Goal: Obtain resource: Obtain resource

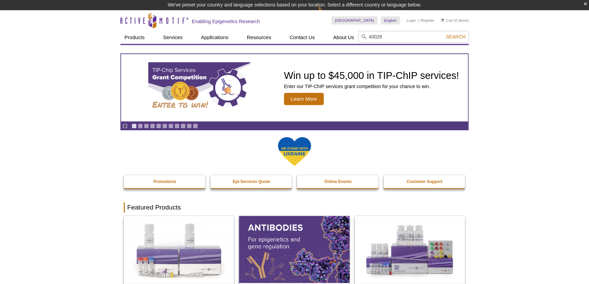
type input "40028"
click at [454, 37] on span "Search" at bounding box center [456, 36] width 20 height 5
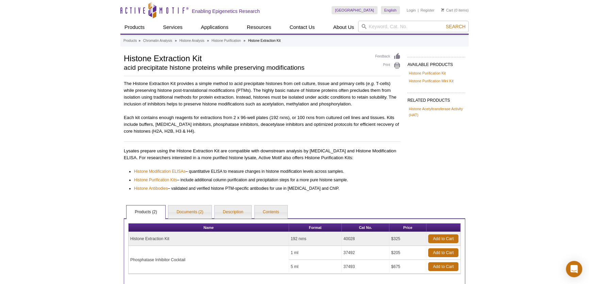
click at [423, 169] on div "AVAILABLE PRODUCTS Histone Purification Kit Histone Purification Mini Kit Avail…" at bounding box center [294, 169] width 348 height 232
click at [198, 206] on link "Documents (2)" at bounding box center [189, 212] width 43 height 14
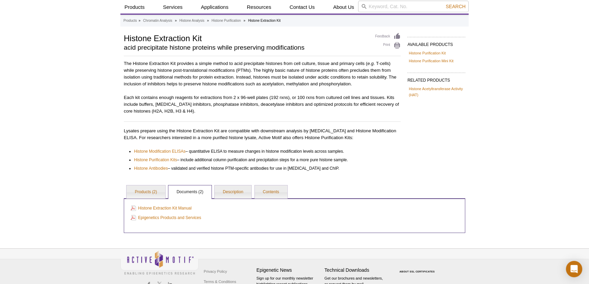
scroll to position [43, 0]
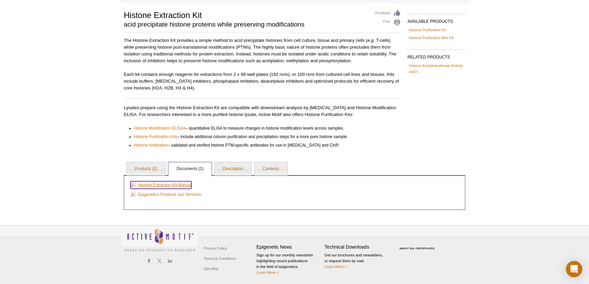
click at [171, 186] on link "Histone Extraction Kit Manual" at bounding box center [161, 184] width 61 height 7
